Goal: Find specific page/section: Find specific page/section

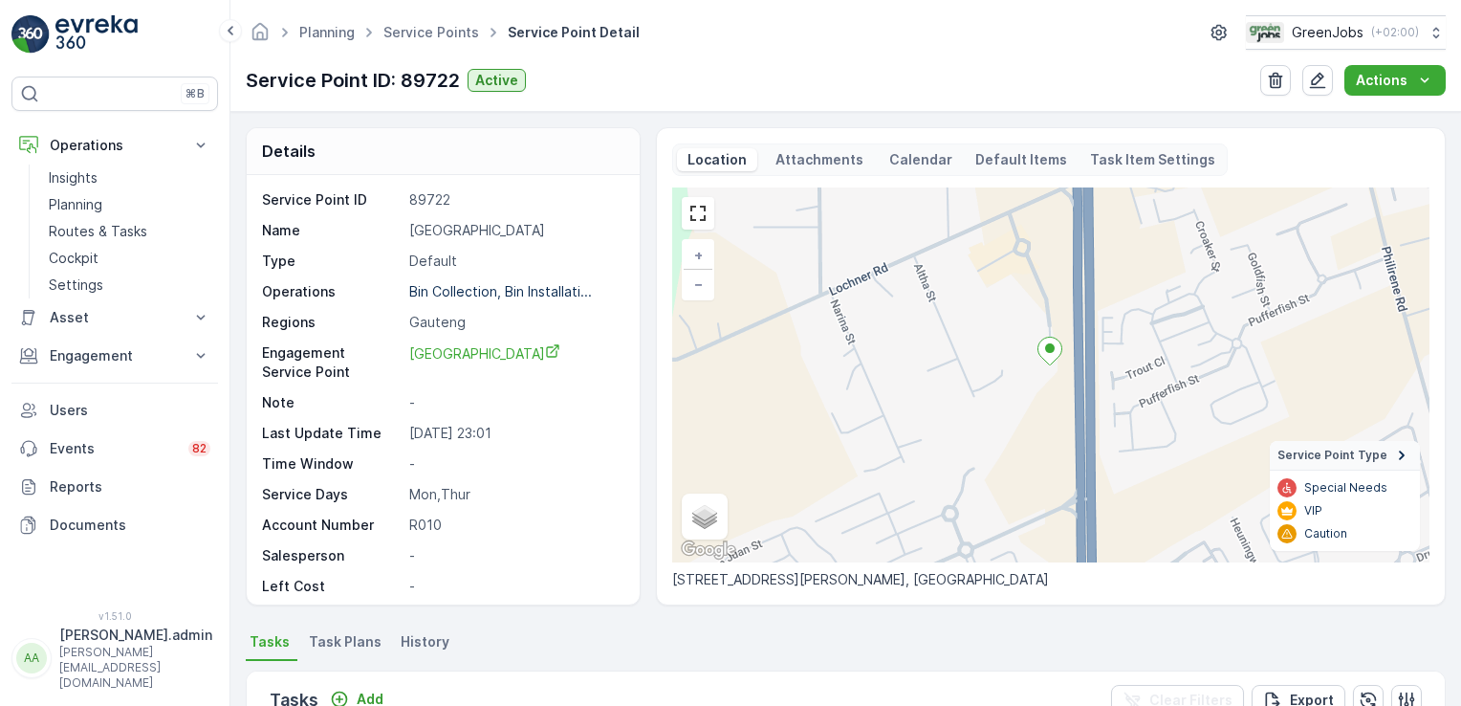
scroll to position [487, 0]
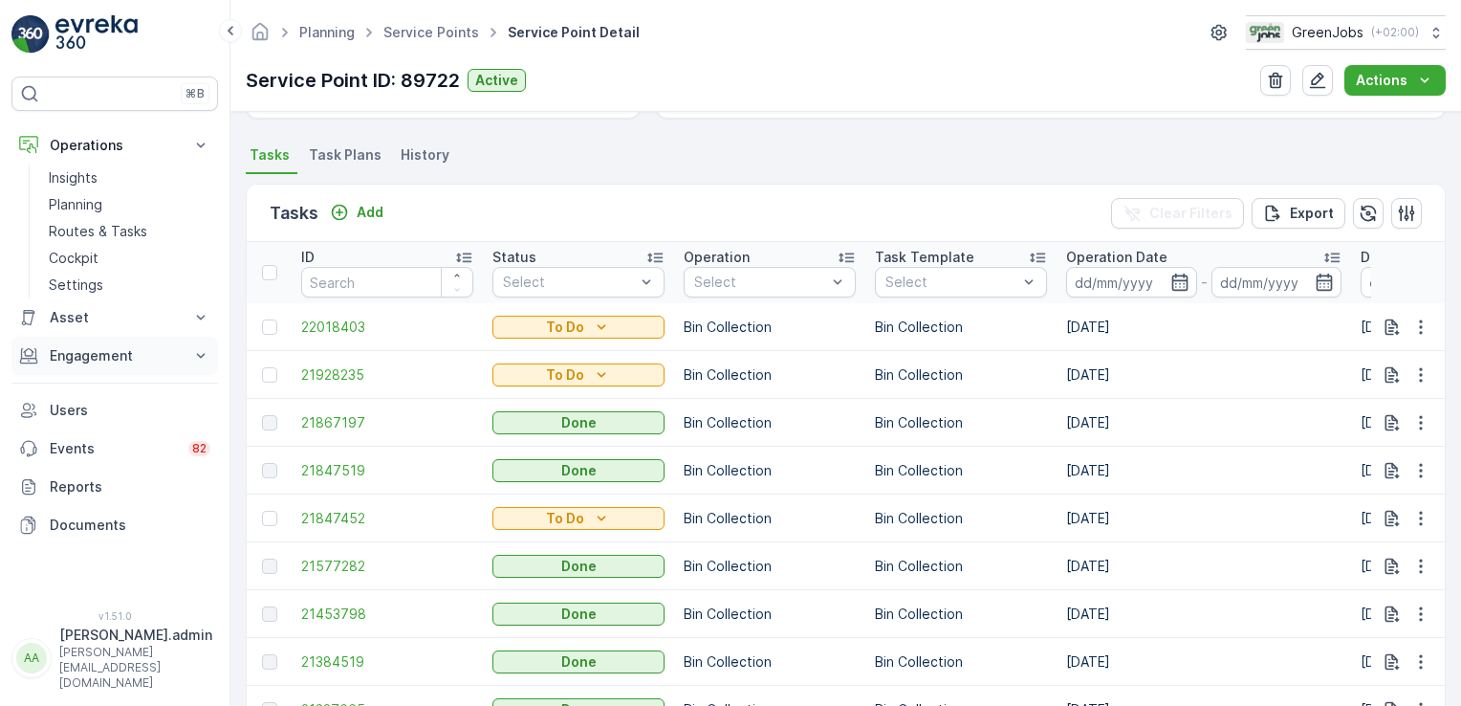
click at [203, 350] on icon at bounding box center [200, 355] width 19 height 19
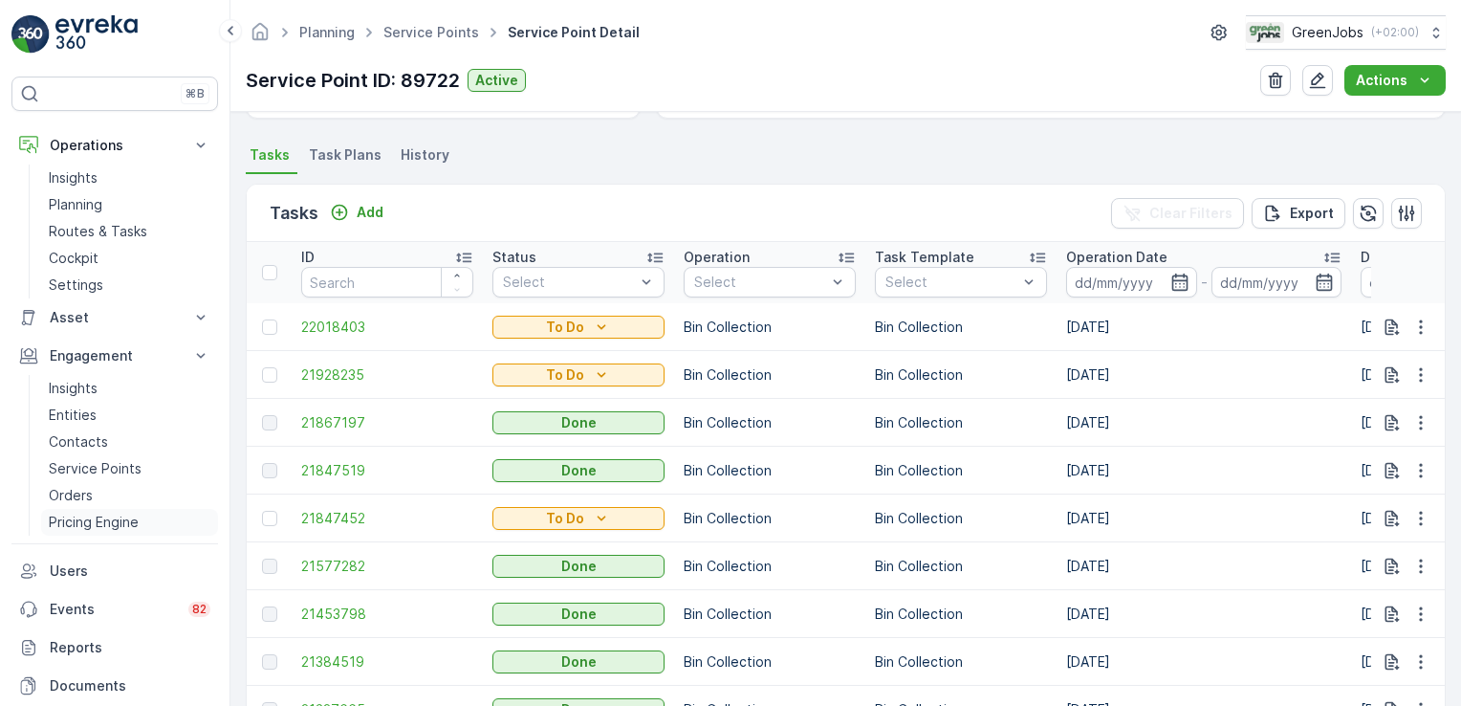
click at [95, 525] on p "Pricing Engine" at bounding box center [94, 522] width 90 height 19
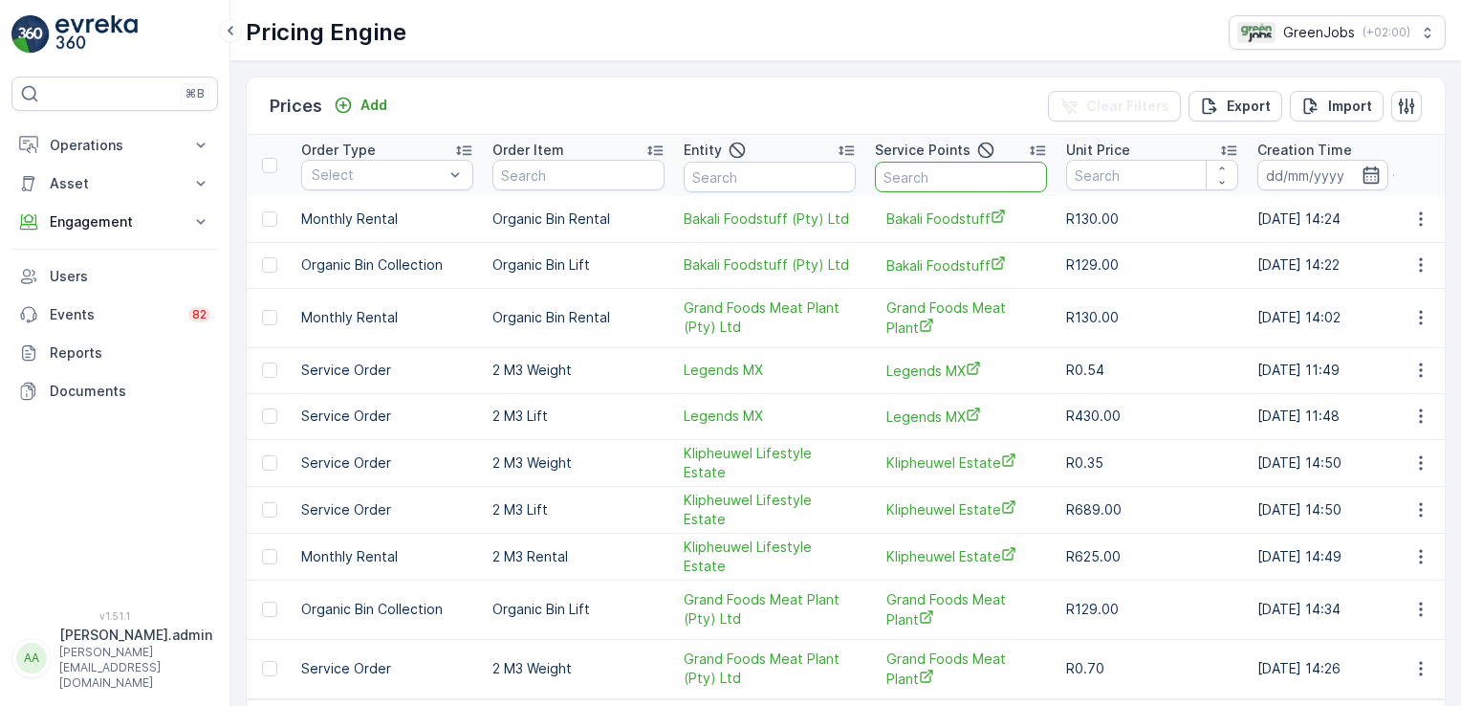
click at [907, 174] on input "text" at bounding box center [961, 177] width 172 height 31
type input "featherbrook"
